Goal: Information Seeking & Learning: Learn about a topic

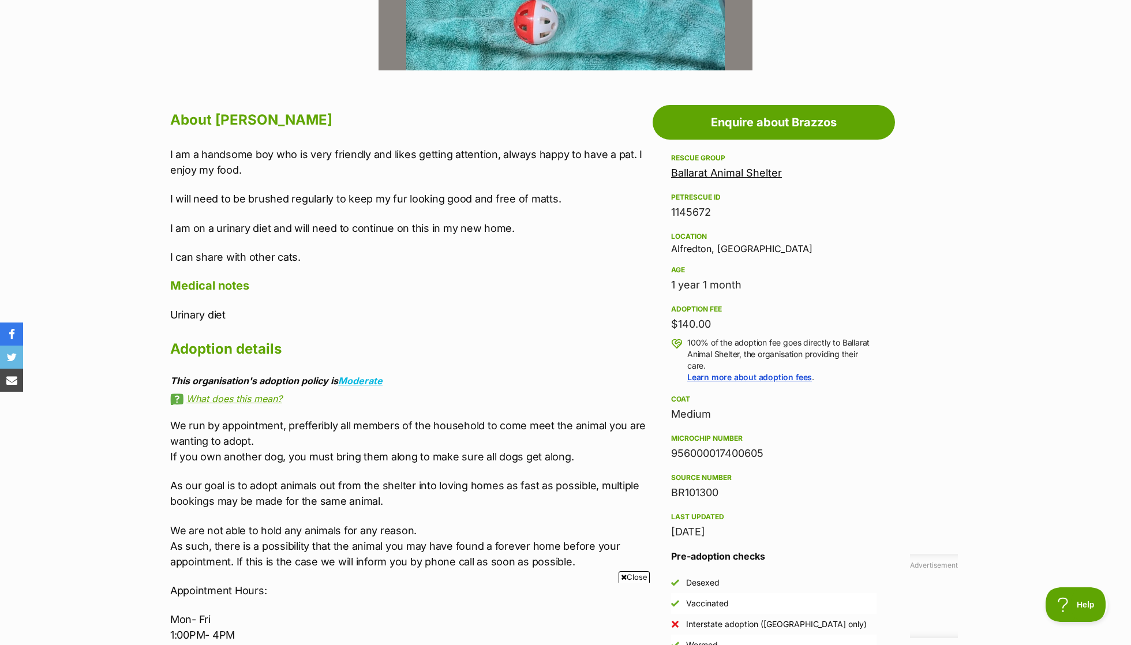
click at [430, 227] on p "I am on a urinary diet and will need to continue on this in my new home." at bounding box center [408, 228] width 477 height 16
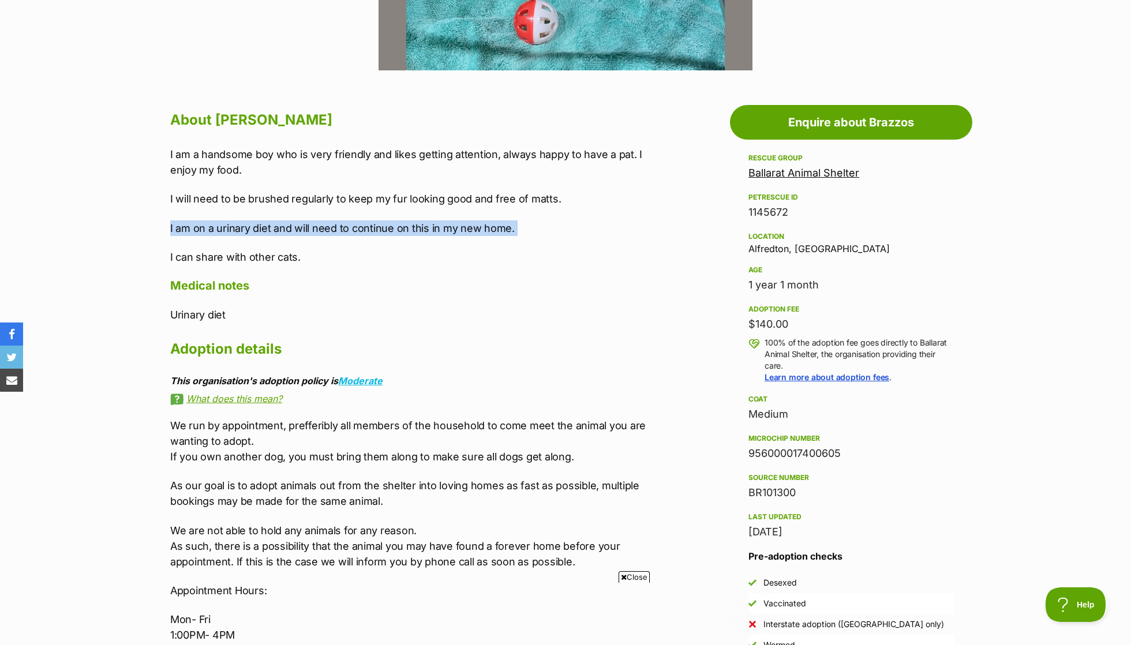
click at [430, 252] on p "I can share with other cats." at bounding box center [408, 257] width 477 height 16
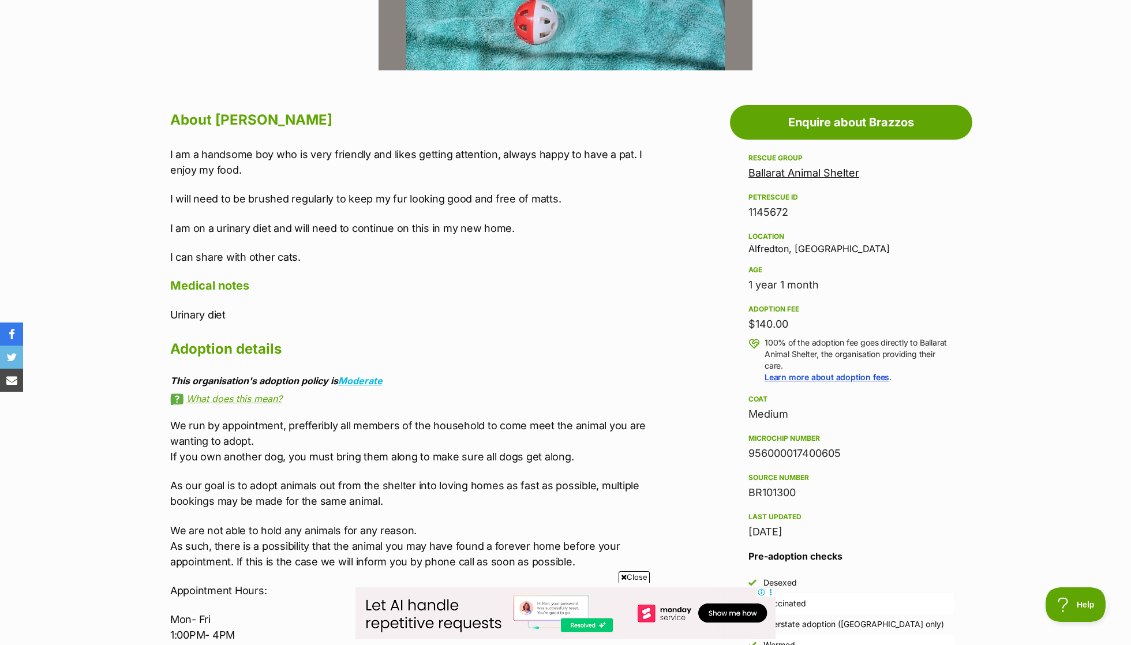
click at [430, 252] on p "I can share with other cats." at bounding box center [408, 257] width 477 height 16
click at [423, 197] on p "I will need to be brushed regularly to keep my fur looking good and free of mat…" at bounding box center [408, 199] width 477 height 16
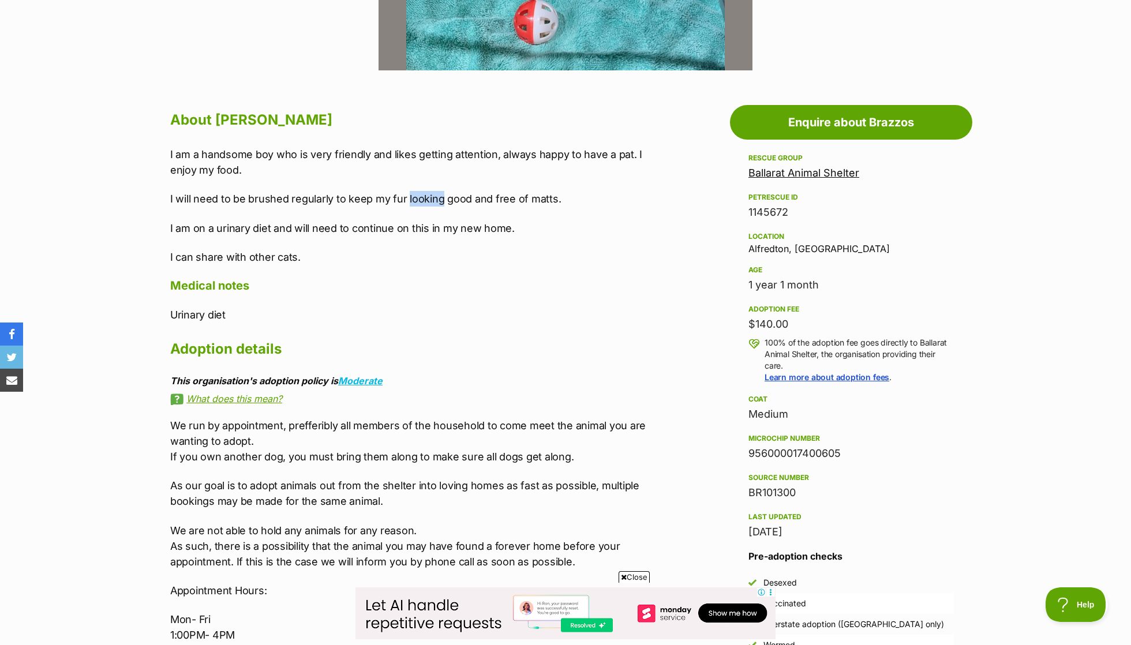
click at [423, 197] on p "I will need to be brushed regularly to keep my fur looking good and free of mat…" at bounding box center [408, 199] width 477 height 16
click at [430, 239] on div "I am a handsome boy who is very friendly and likes getting attention, always ha…" at bounding box center [408, 206] width 477 height 118
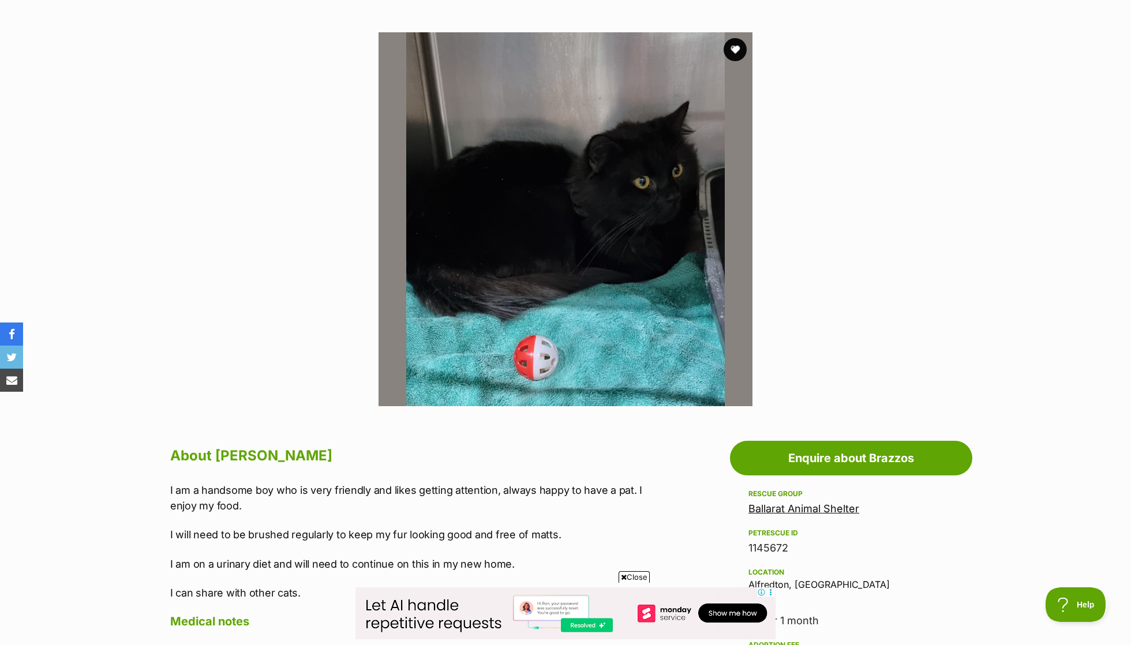
scroll to position [181, 0]
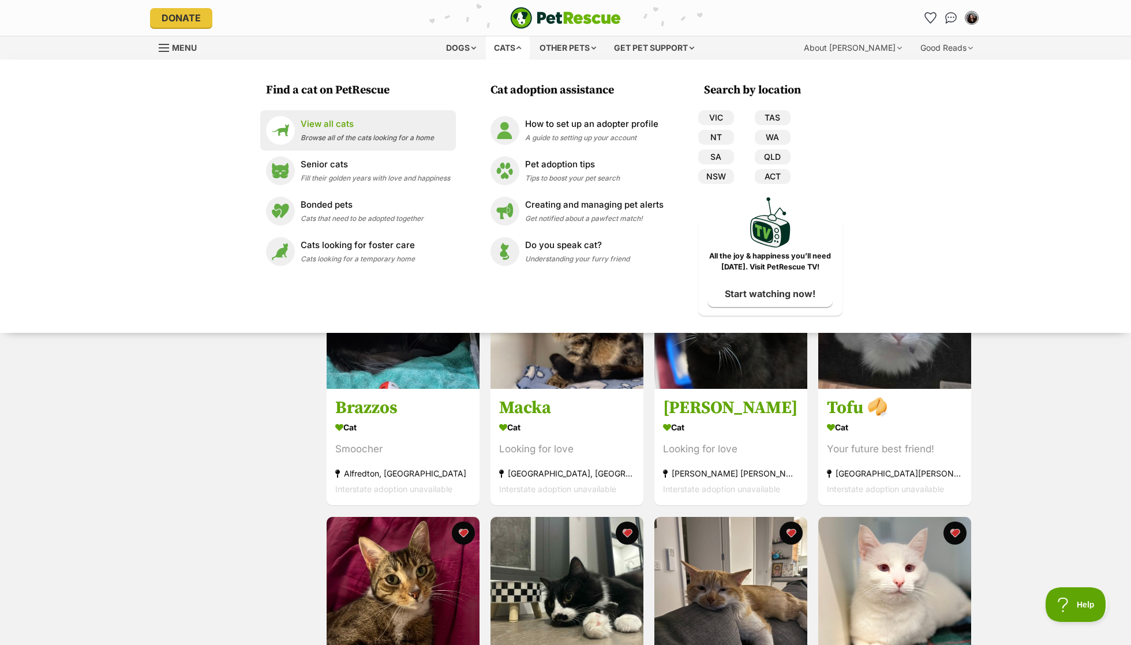
click at [412, 132] on div "View all cats Browse all of the cats looking for a home" at bounding box center [367, 130] width 133 height 25
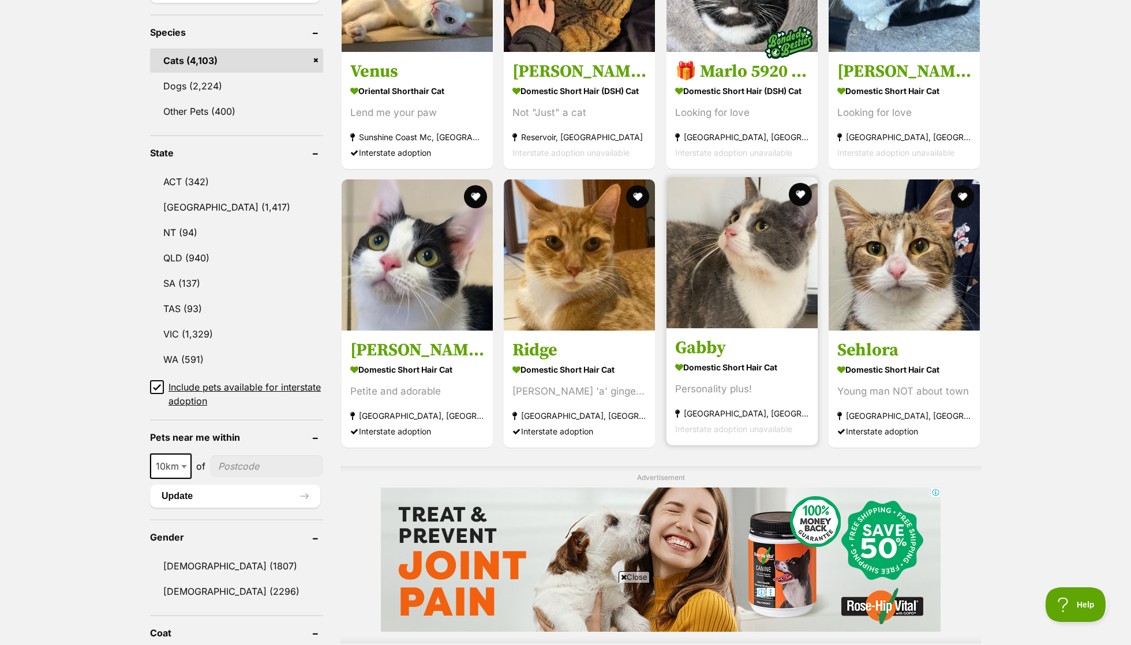
scroll to position [478, 0]
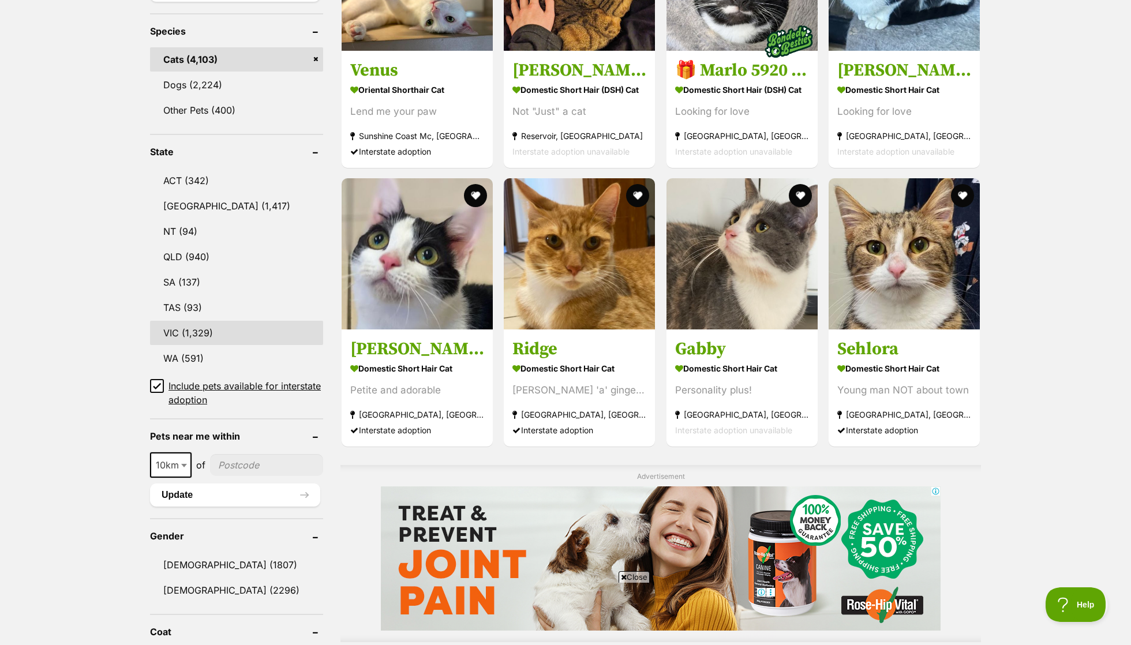
click at [196, 322] on link "VIC (1,329)" at bounding box center [236, 333] width 173 height 24
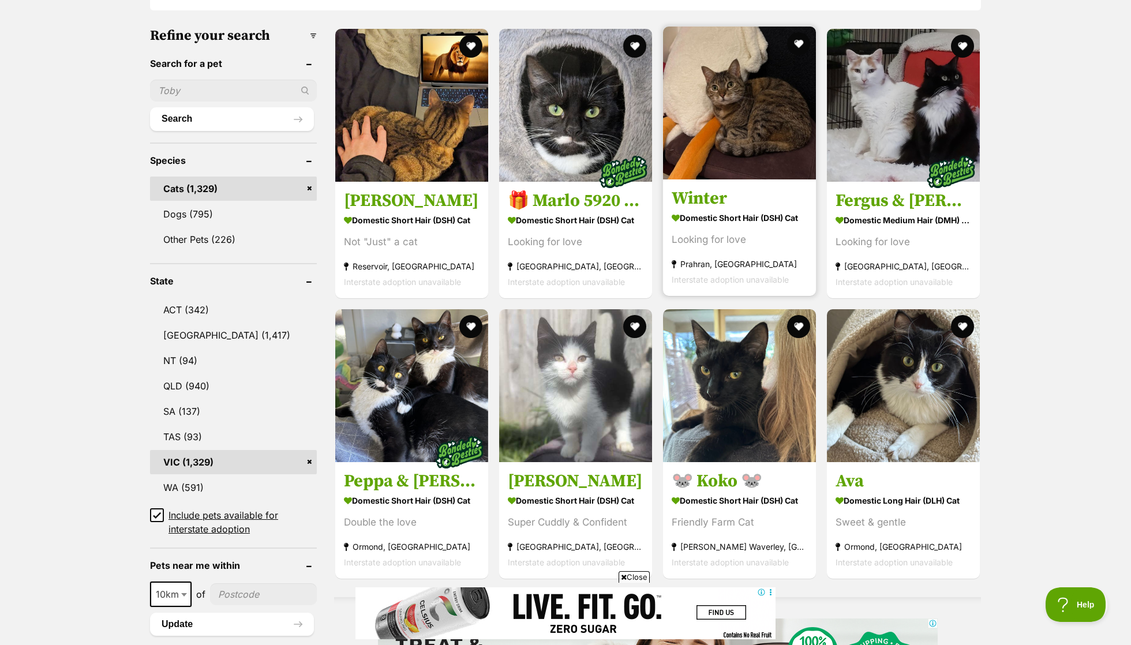
scroll to position [349, 0]
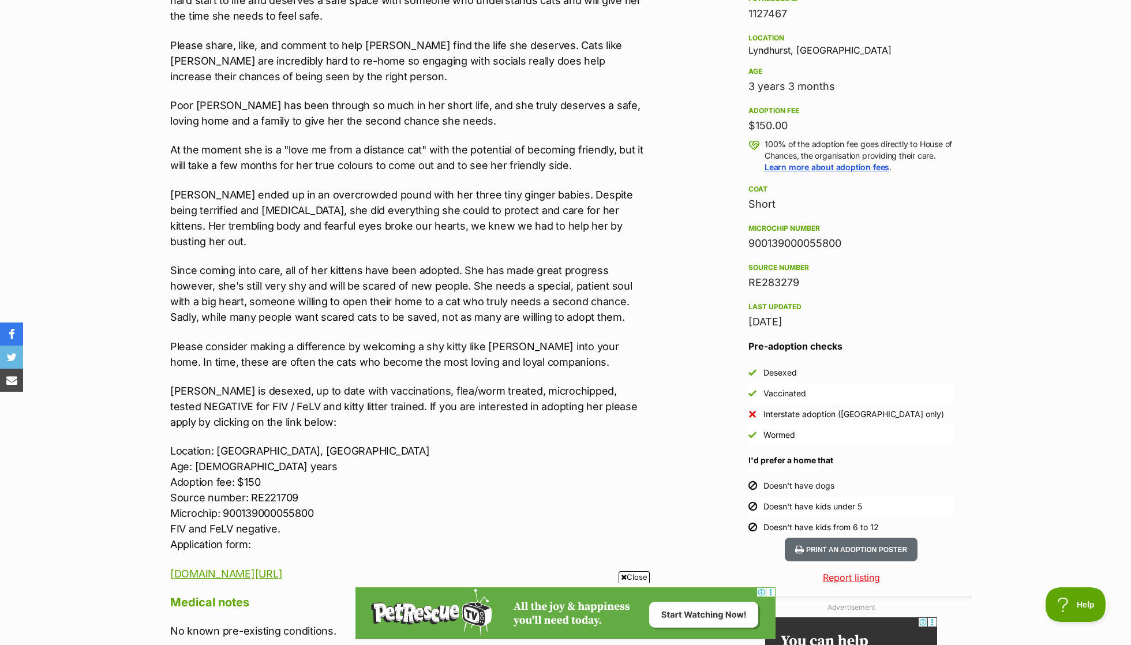
scroll to position [743, 0]
click at [244, 200] on p "Maxine ended up in an overcrowded pound with her three tiny ginger babies. Desp…" at bounding box center [408, 217] width 477 height 62
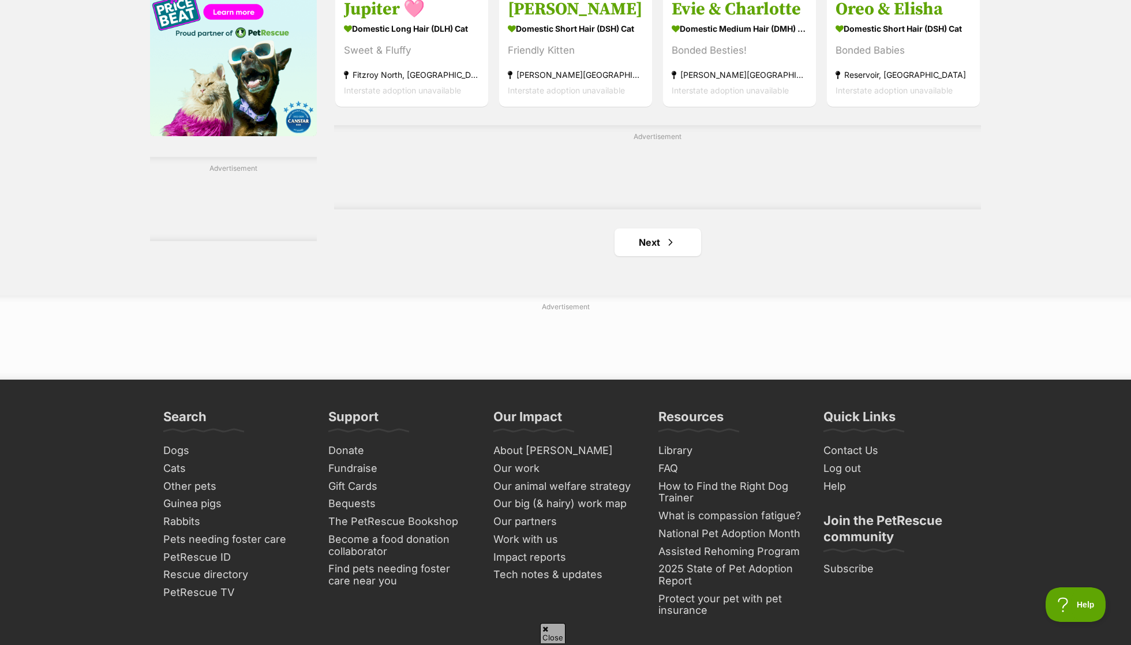
scroll to position [1942, 0]
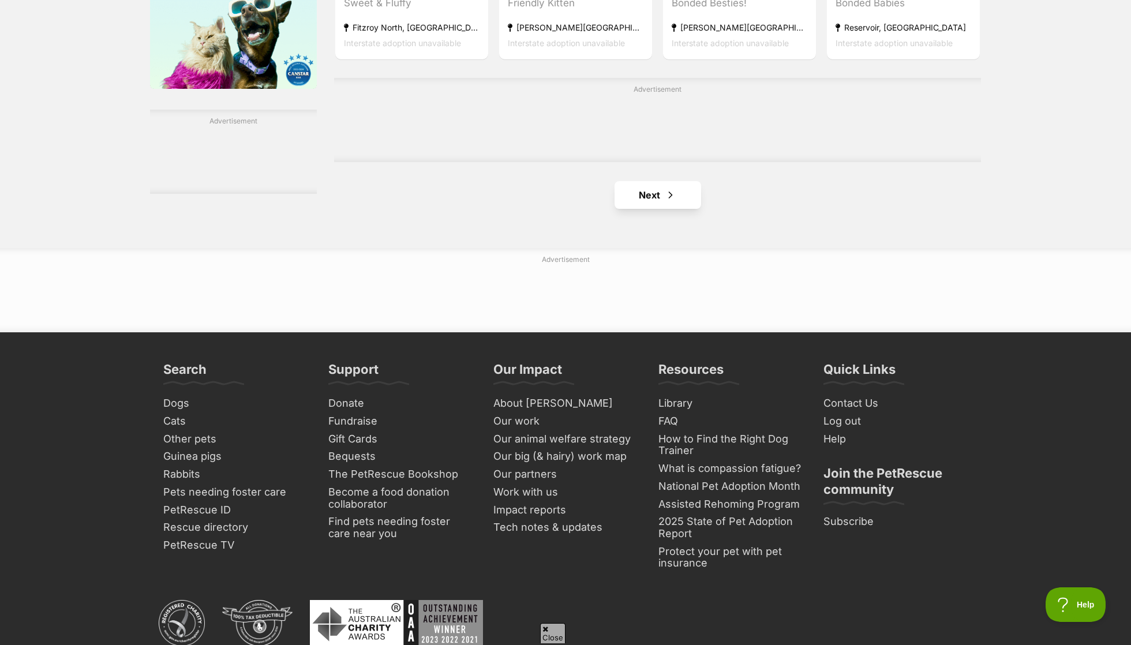
click at [665, 209] on link "Next" at bounding box center [658, 195] width 87 height 28
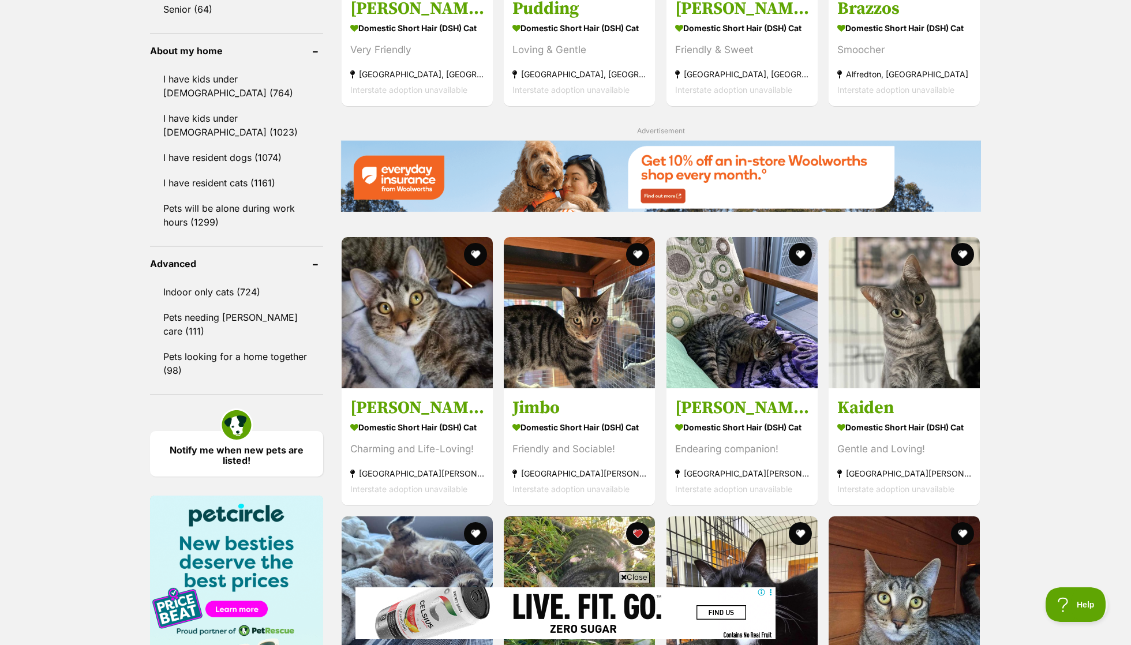
scroll to position [1328, 0]
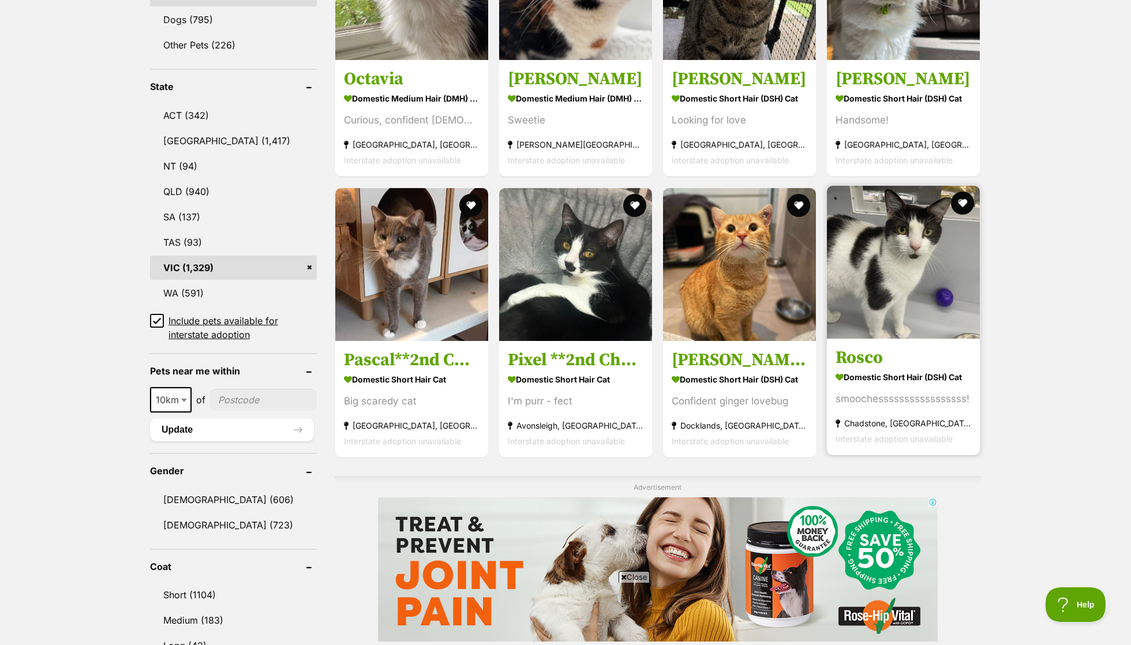
click at [933, 320] on img at bounding box center [903, 262] width 153 height 153
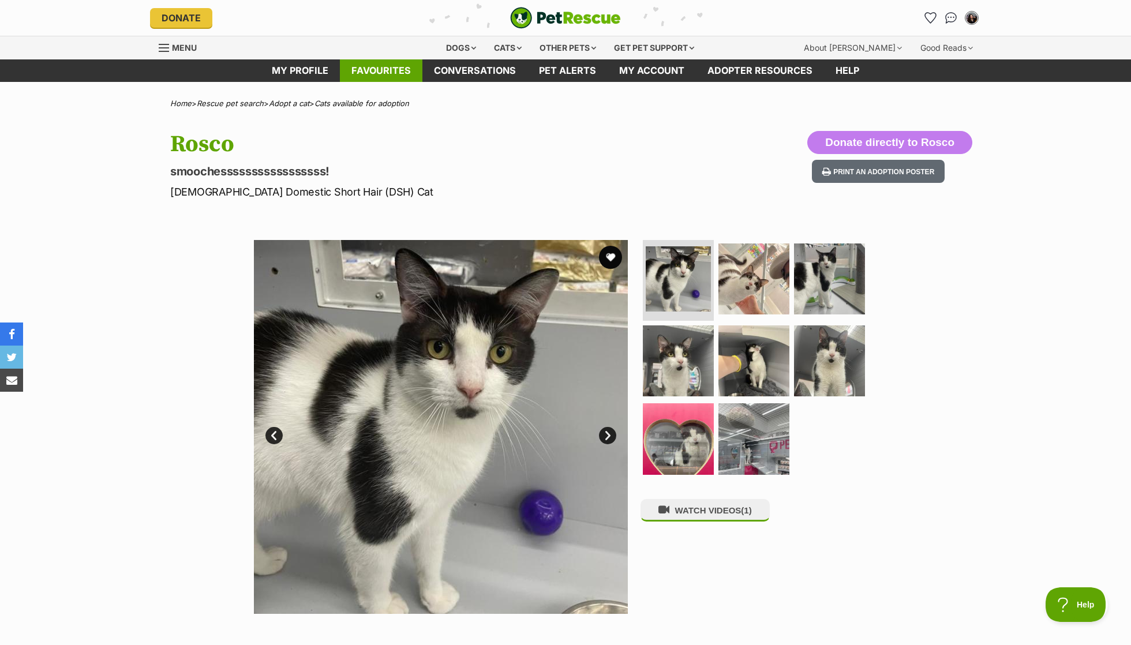
click at [405, 60] on link "Favourites" at bounding box center [381, 70] width 83 height 23
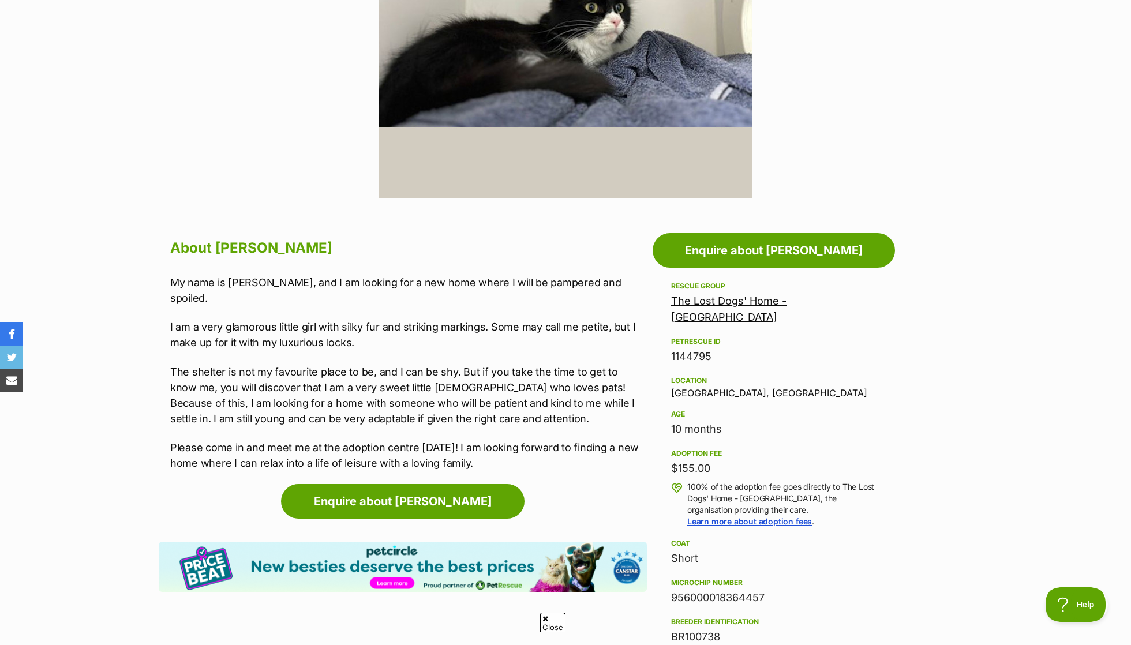
click at [573, 364] on p "The shelter is not my favourite place to be, and I can be shy. But if you take …" at bounding box center [408, 395] width 477 height 62
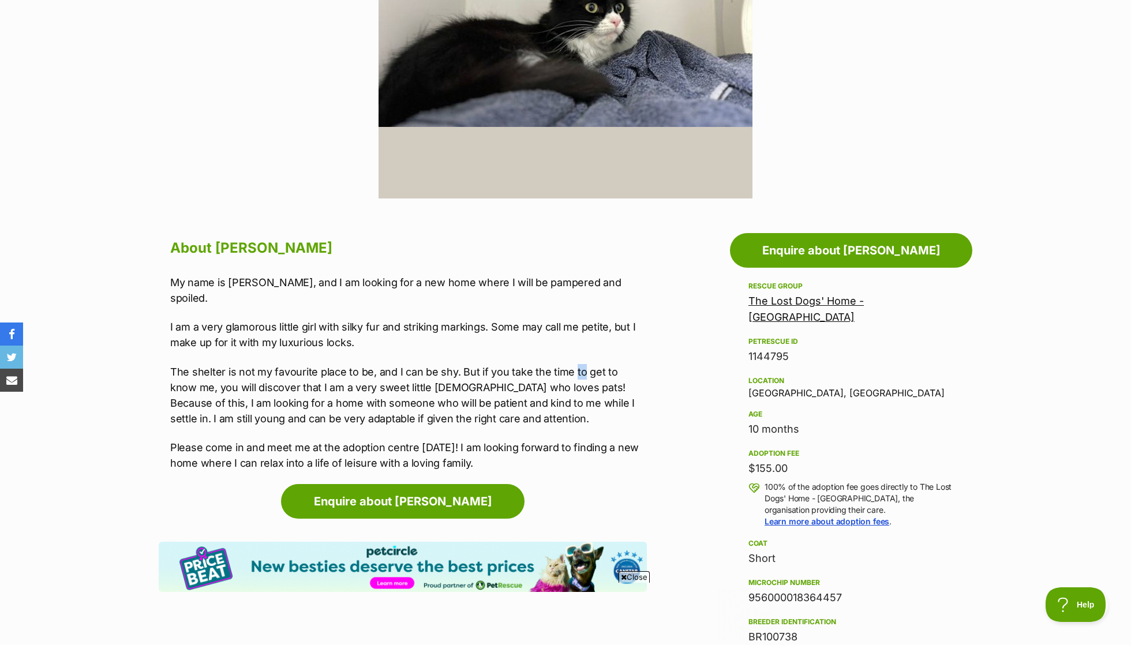
click at [573, 364] on p "The shelter is not my favourite place to be, and I can be shy. But if you take …" at bounding box center [408, 395] width 477 height 62
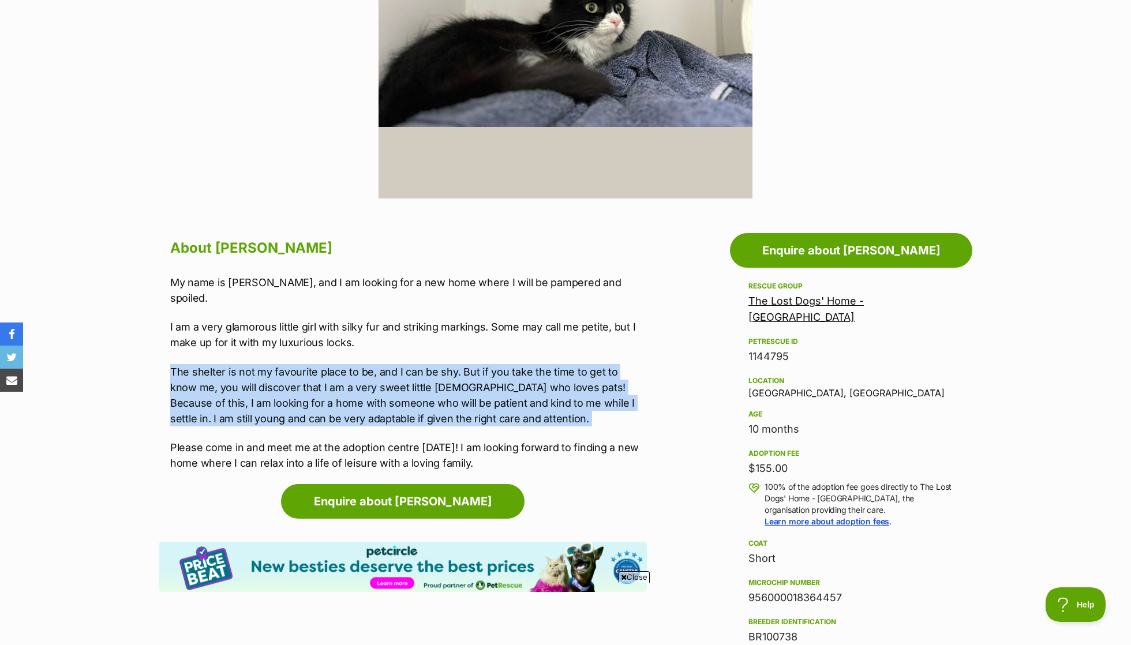
click at [558, 334] on div "My name is [PERSON_NAME], and I am looking for a new home where I will be pampe…" at bounding box center [408, 373] width 477 height 196
